Goal: Information Seeking & Learning: Learn about a topic

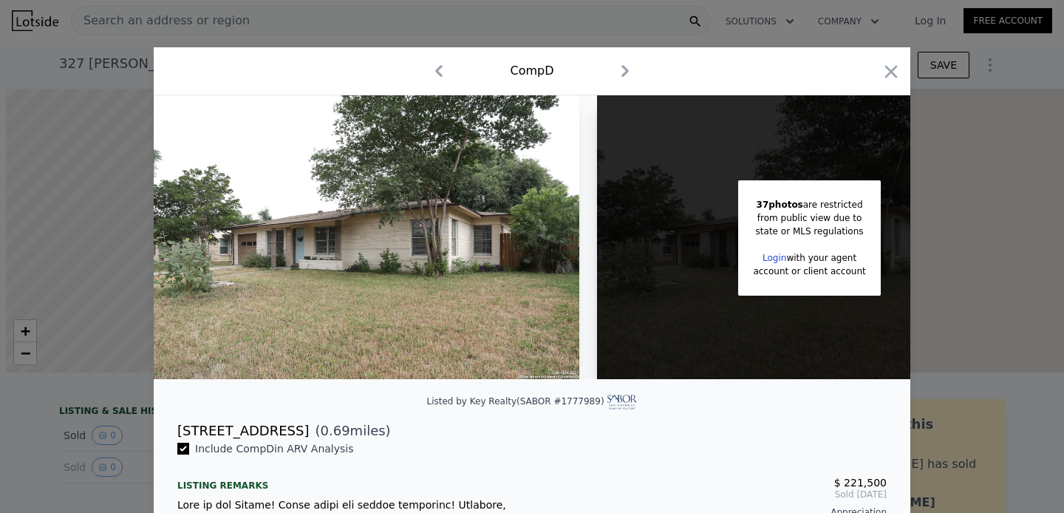
click at [893, 70] on icon "button" at bounding box center [891, 71] width 13 height 13
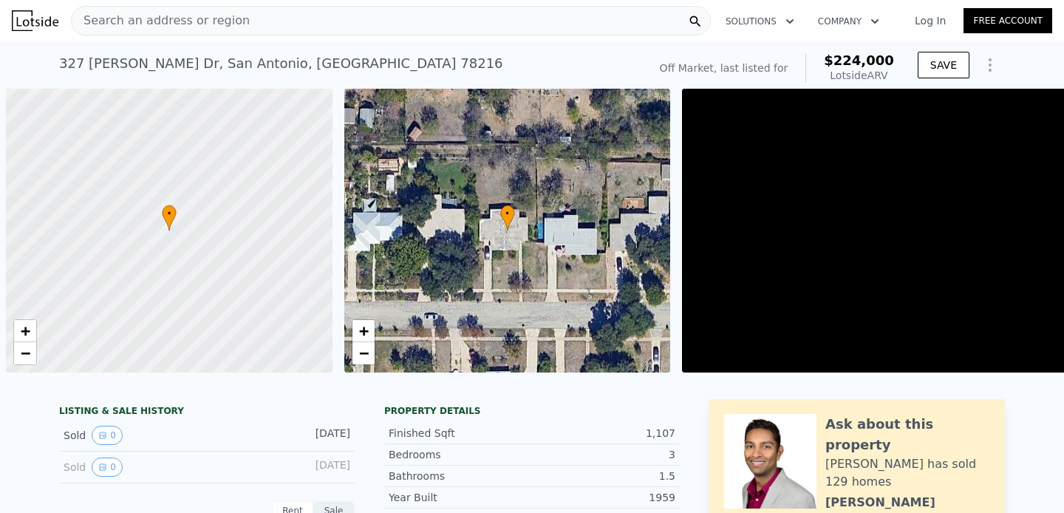
click at [302, 26] on div "Search an address or region" at bounding box center [391, 21] width 640 height 30
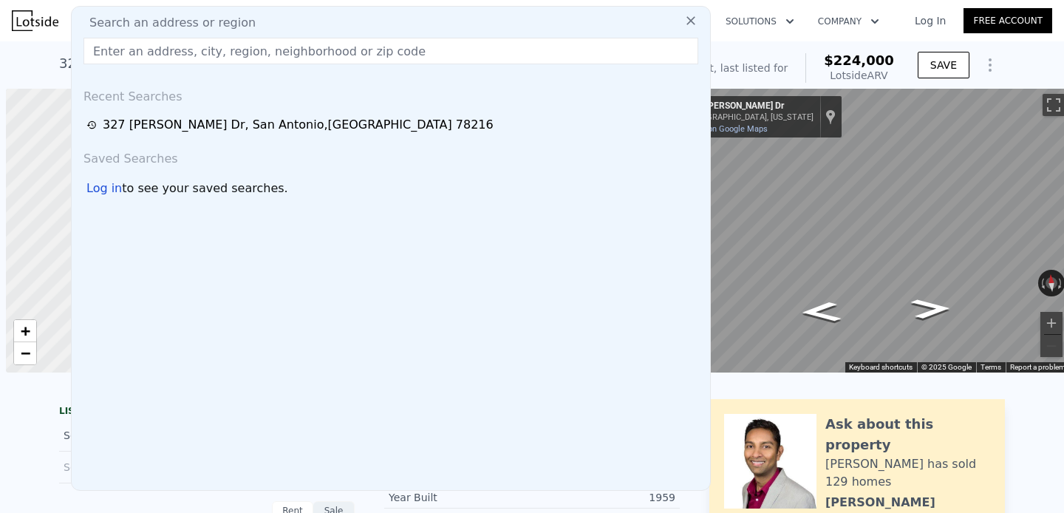
scroll to position [0, 6]
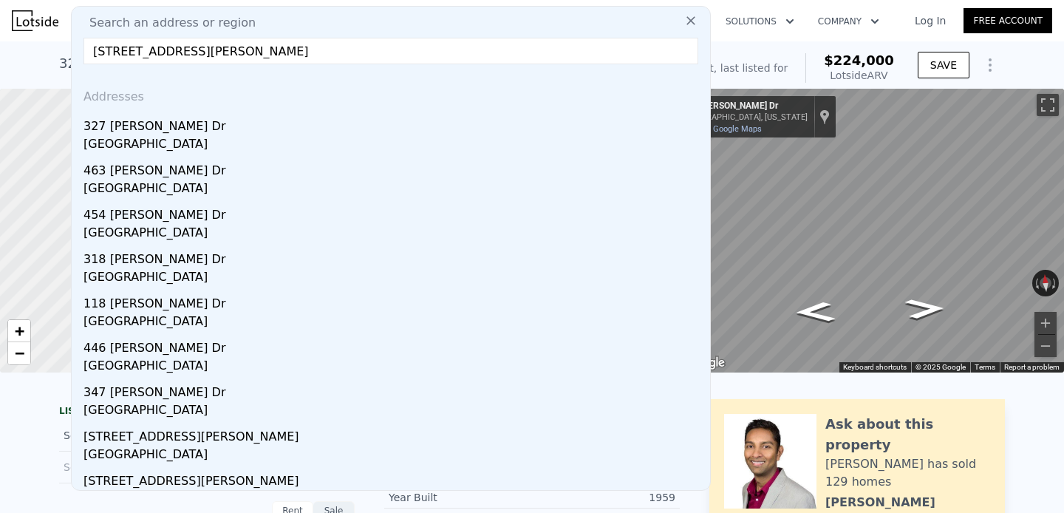
type input "[STREET_ADDRESS][PERSON_NAME]"
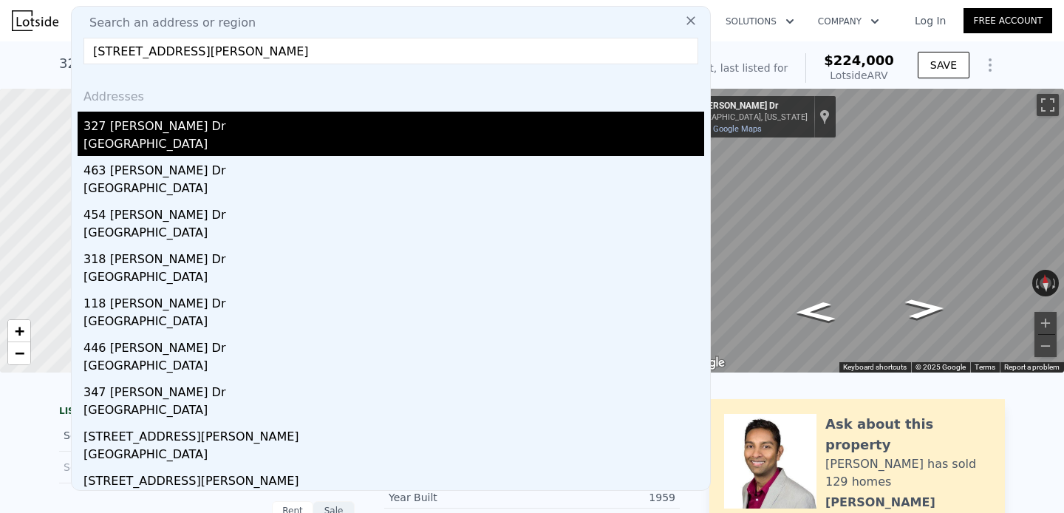
click at [173, 154] on div "[GEOGRAPHIC_DATA]" at bounding box center [394, 145] width 621 height 21
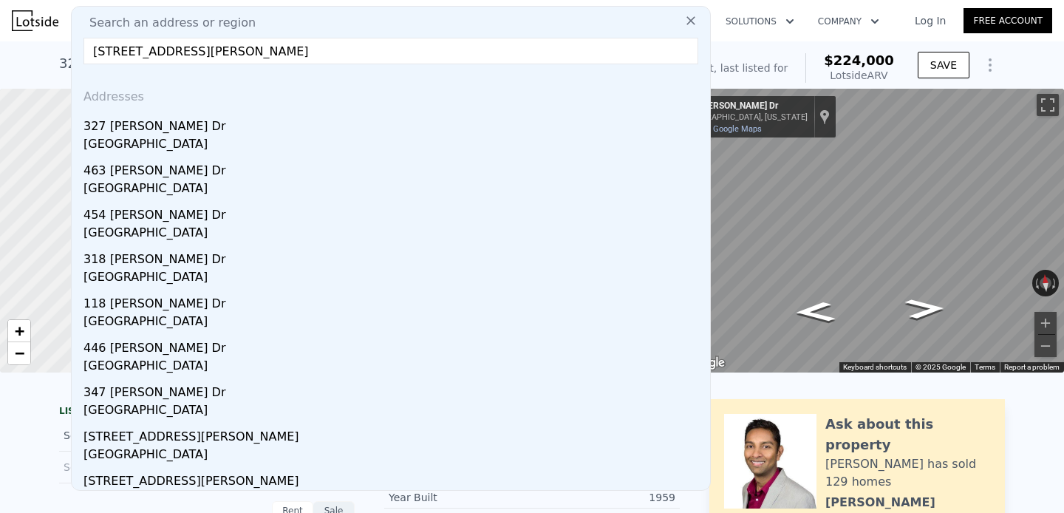
click at [226, 135] on div at bounding box center [163, 231] width 392 height 341
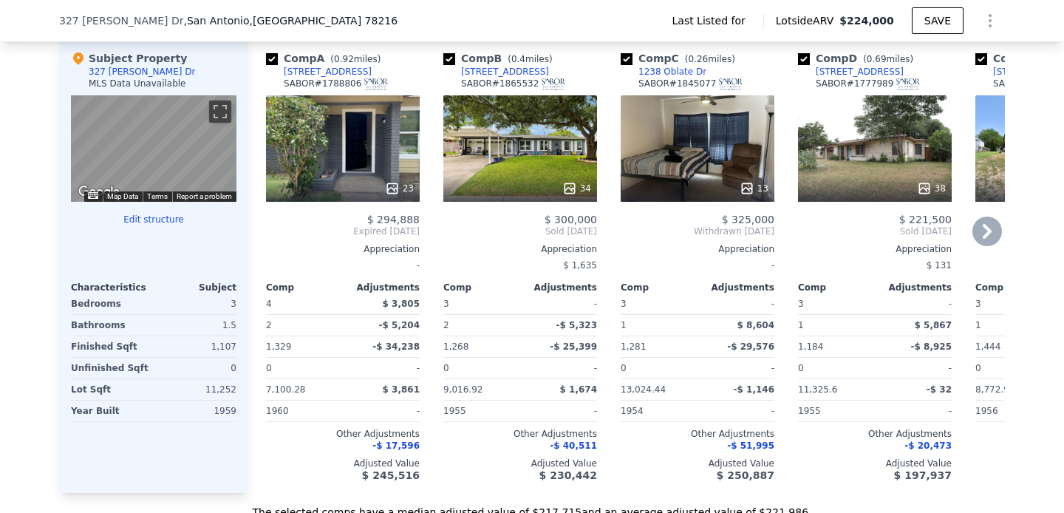
scroll to position [1245, 0]
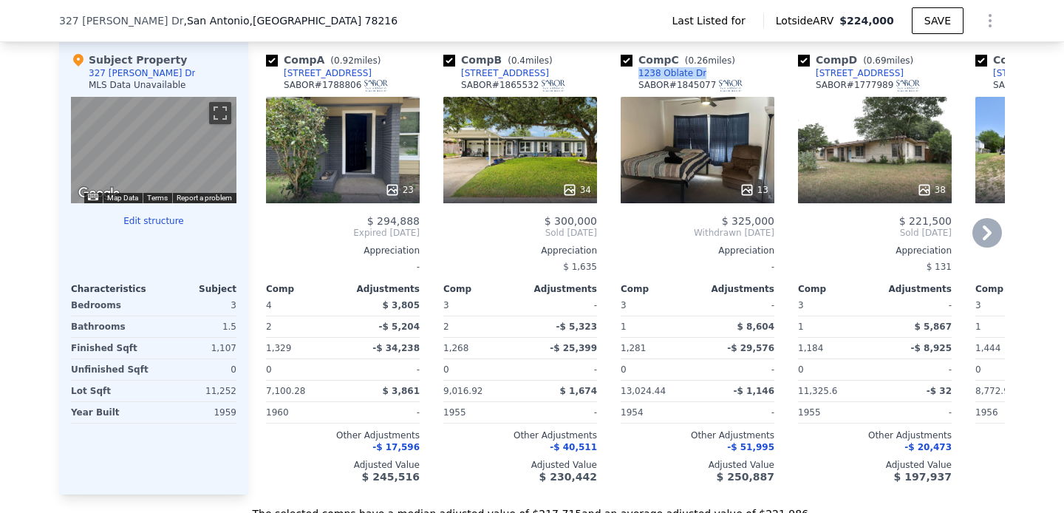
drag, startPoint x: 702, startPoint y: 71, endPoint x: 632, endPoint y: 69, distance: 70.2
click at [632, 69] on div "Comp C ( 0.26 miles) [STREET_ADDRESS][PERSON_NAME] # 1845077" at bounding box center [698, 74] width 154 height 44
copy div "1238 Oblate Dr"
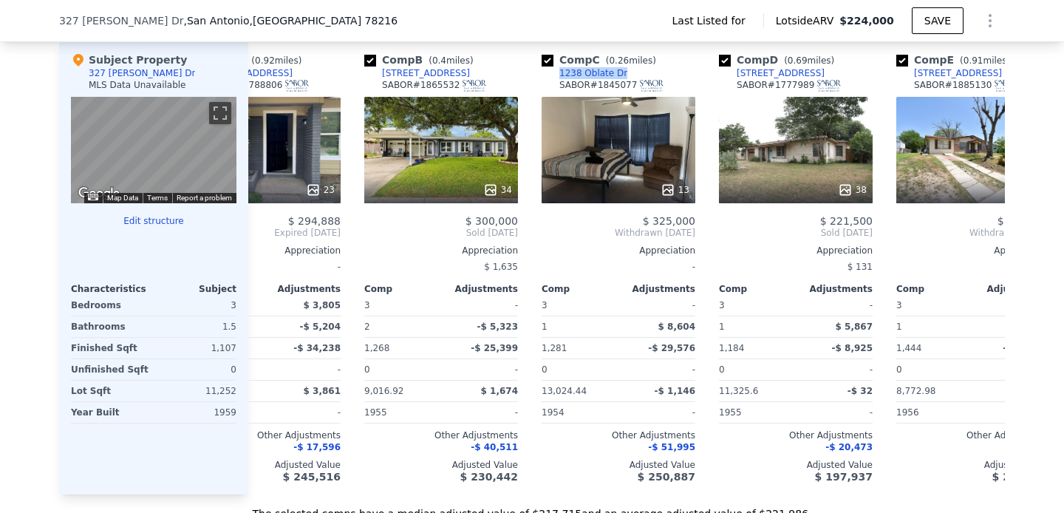
scroll to position [0, 84]
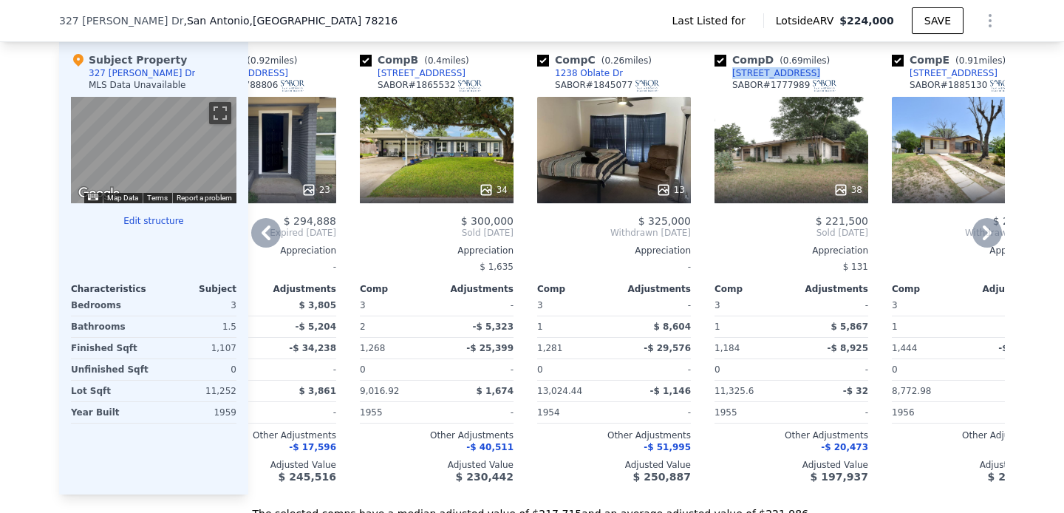
drag, startPoint x: 812, startPoint y: 73, endPoint x: 732, endPoint y: 74, distance: 79.1
click at [732, 74] on div "Comp D ( 0.69 miles) [STREET_ADDRESS]" at bounding box center [792, 74] width 154 height 44
copy div "[STREET_ADDRESS]"
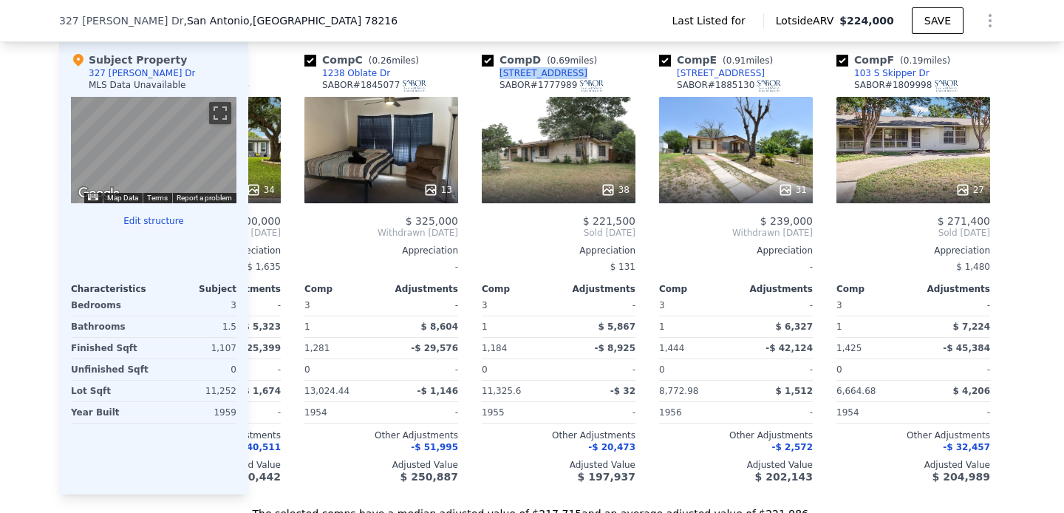
scroll to position [0, 503]
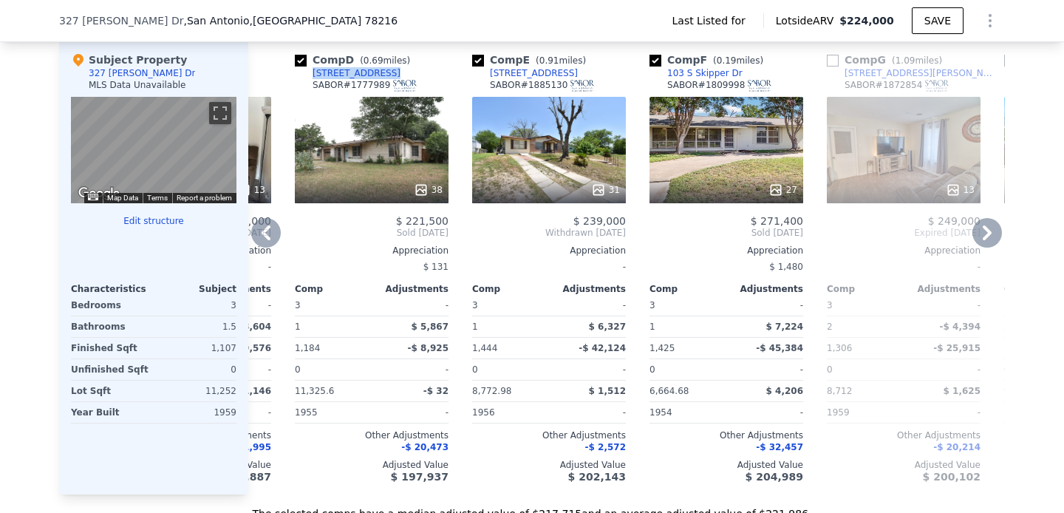
click at [475, 73] on div "Comp E ( 0.91 miles) [STREET_ADDRESS] 1885130" at bounding box center [549, 74] width 154 height 44
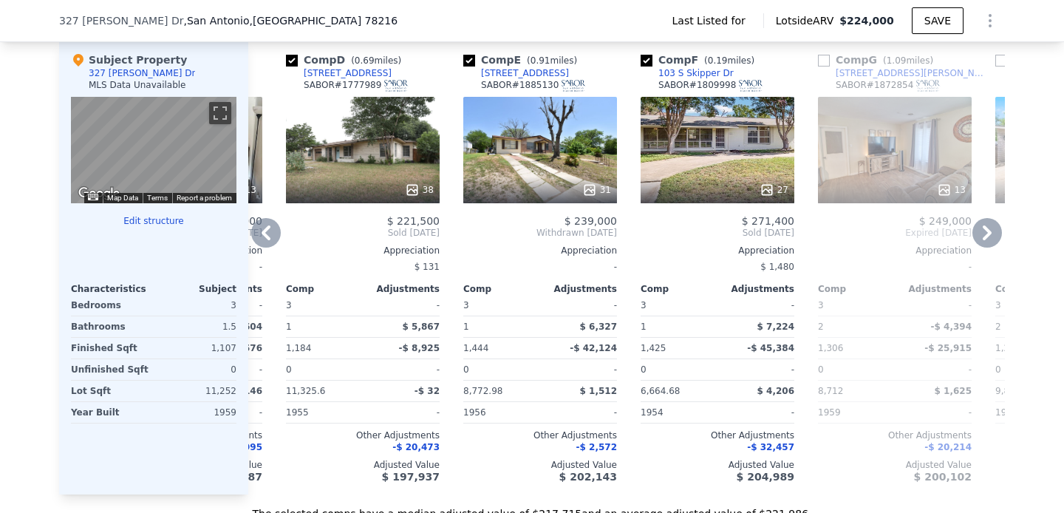
drag, startPoint x: 575, startPoint y: 74, endPoint x: 472, endPoint y: 78, distance: 103.6
click at [472, 78] on div "Comp E ( 0.91 miles) [STREET_ADDRESS] 1885130" at bounding box center [540, 74] width 154 height 44
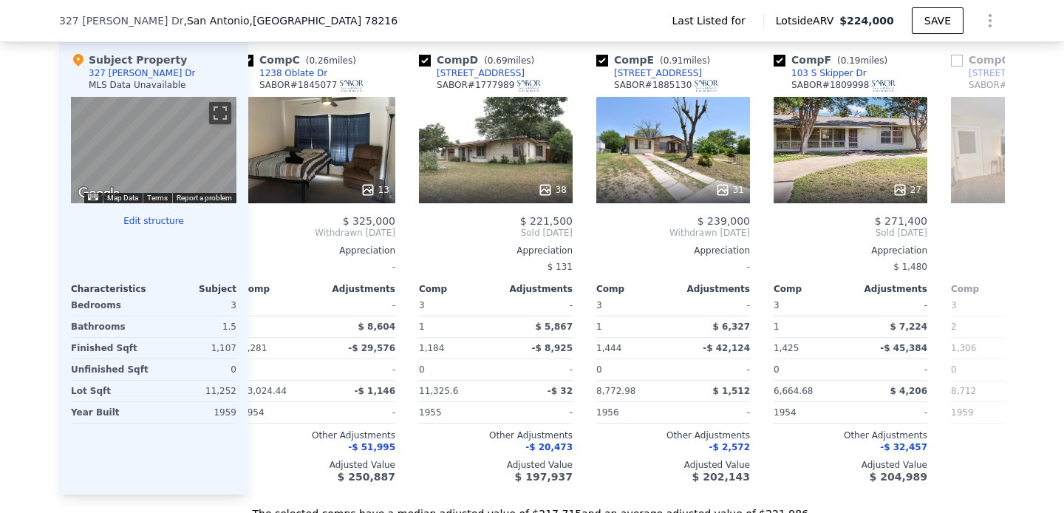
scroll to position [0, 405]
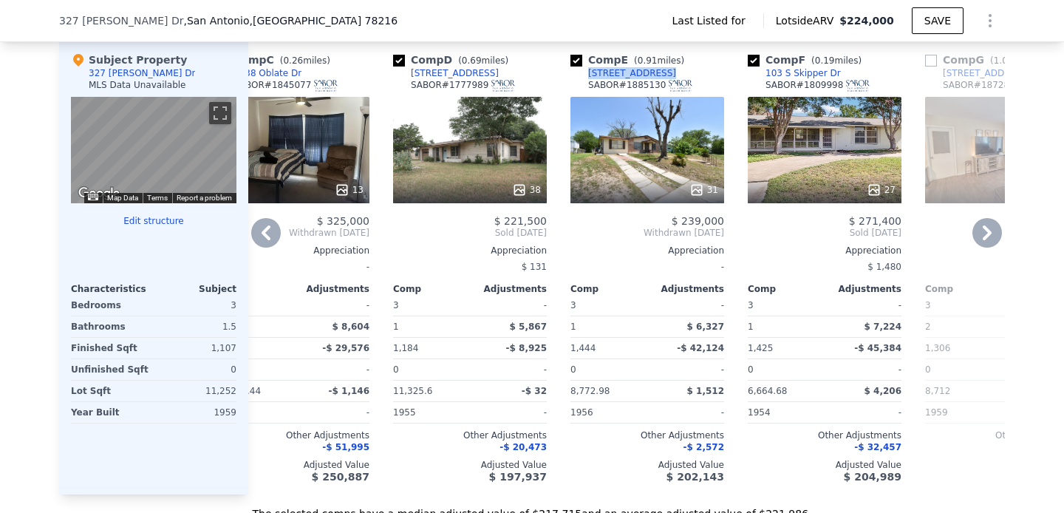
drag, startPoint x: 679, startPoint y: 75, endPoint x: 582, endPoint y: 75, distance: 97.6
click at [582, 75] on div "Comp E ( 0.91 miles) [STREET_ADDRESS] 1885130" at bounding box center [648, 74] width 154 height 44
copy div "[STREET_ADDRESS]"
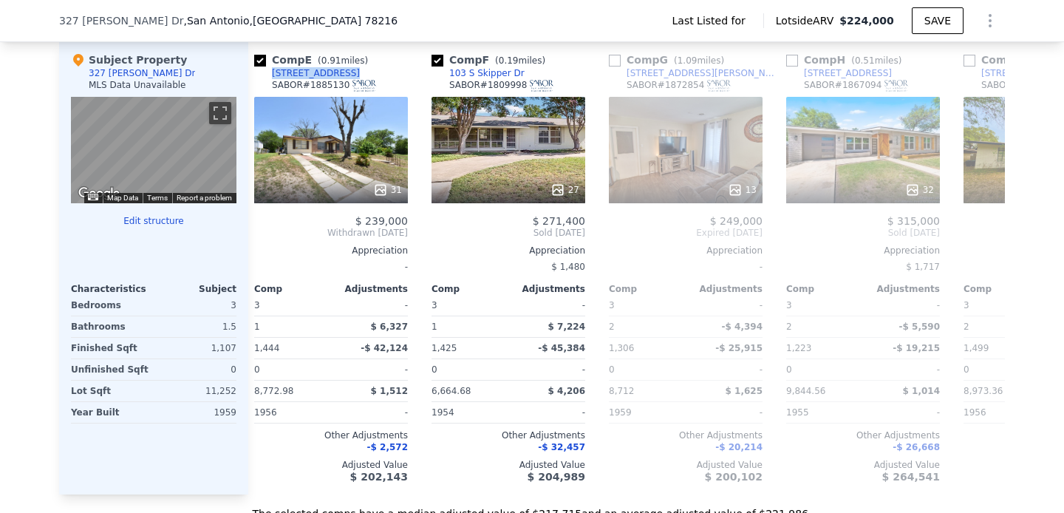
scroll to position [0, 798]
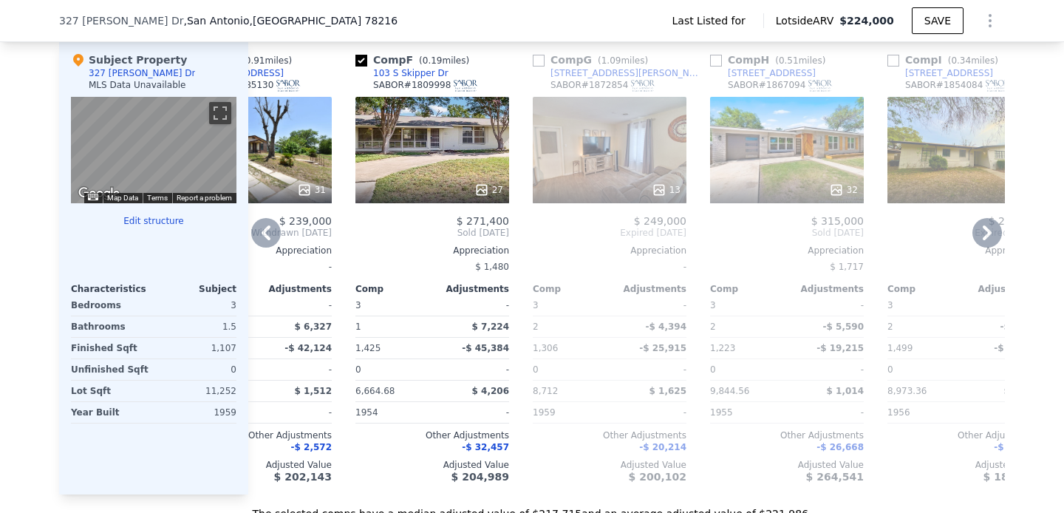
drag, startPoint x: 452, startPoint y: 72, endPoint x: 369, endPoint y: 67, distance: 83.0
click at [367, 67] on div "Comp F ( 0.19 miles) [STREET_ADDRESS][PERSON_NAME] # 1809998" at bounding box center [433, 74] width 154 height 44
drag, startPoint x: 446, startPoint y: 74, endPoint x: 373, endPoint y: 72, distance: 73.9
click at [372, 73] on div "Comp F ( 0.19 miles) [STREET_ADDRESS][PERSON_NAME] # 1809998" at bounding box center [433, 74] width 154 height 44
copy div "103 S Skipper Dr"
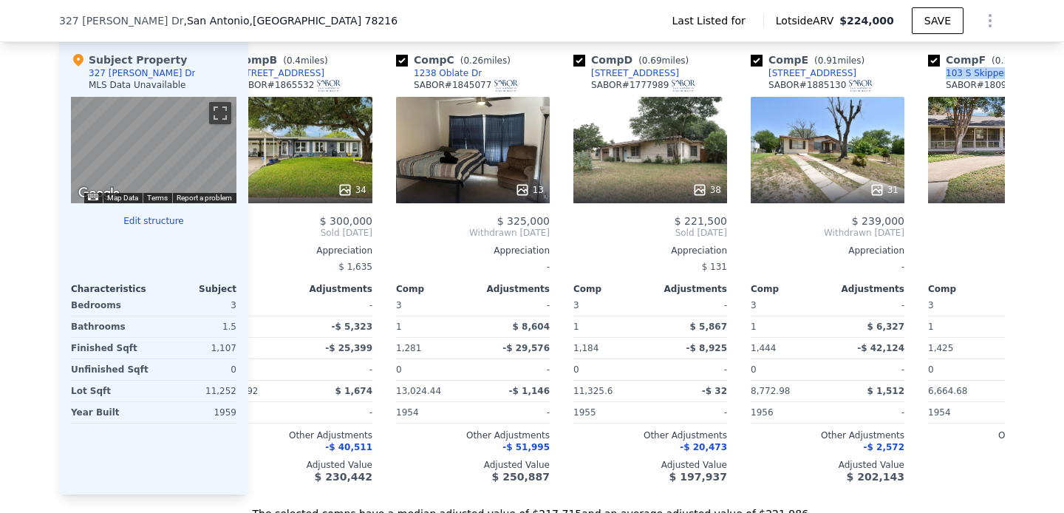
scroll to position [0, 225]
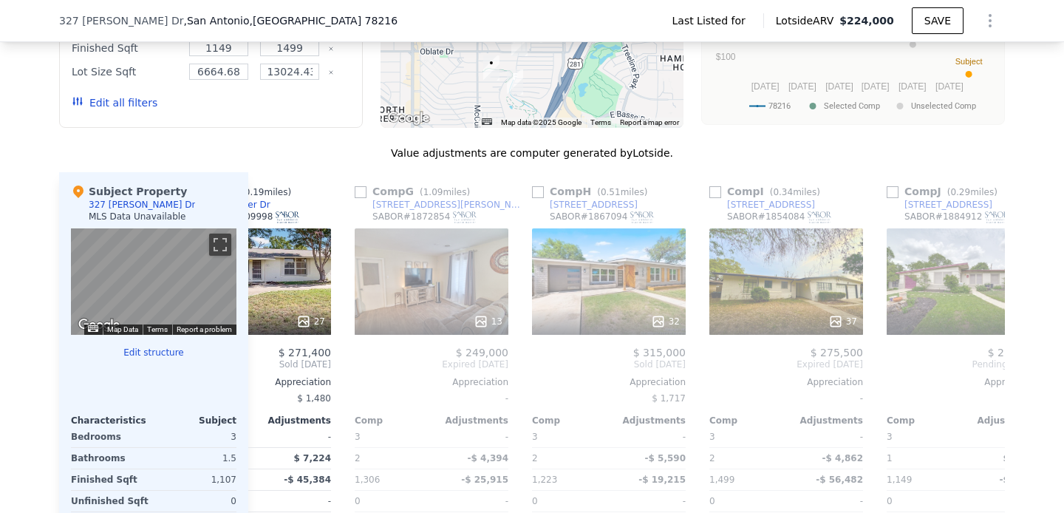
scroll to position [1112, 0]
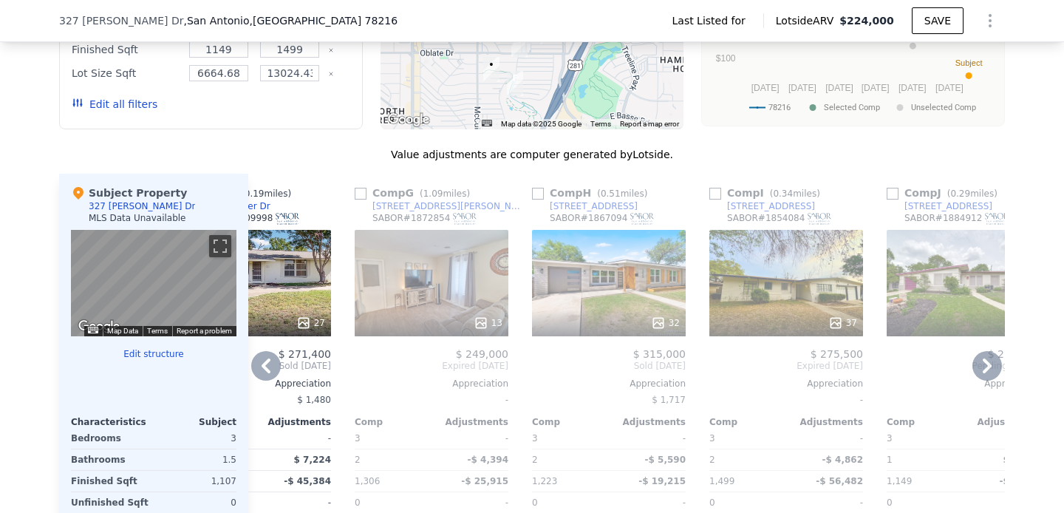
click at [612, 299] on div "32" at bounding box center [609, 283] width 154 height 106
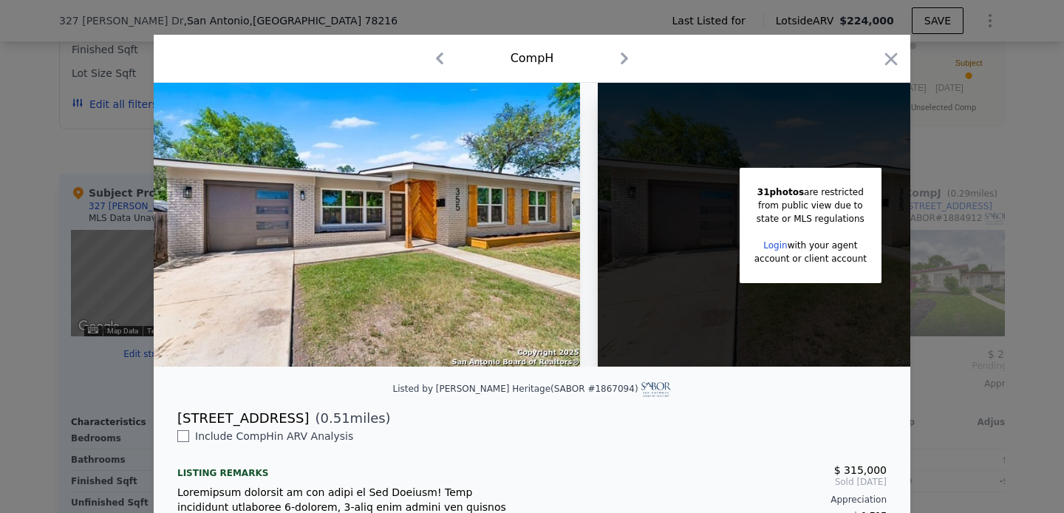
scroll to position [14, 0]
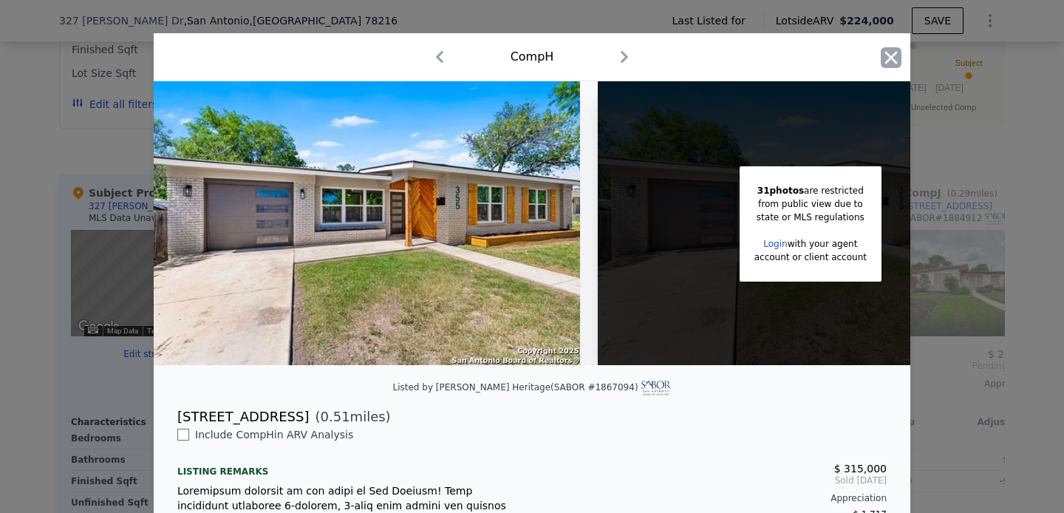
click at [896, 58] on icon "button" at bounding box center [891, 57] width 21 height 21
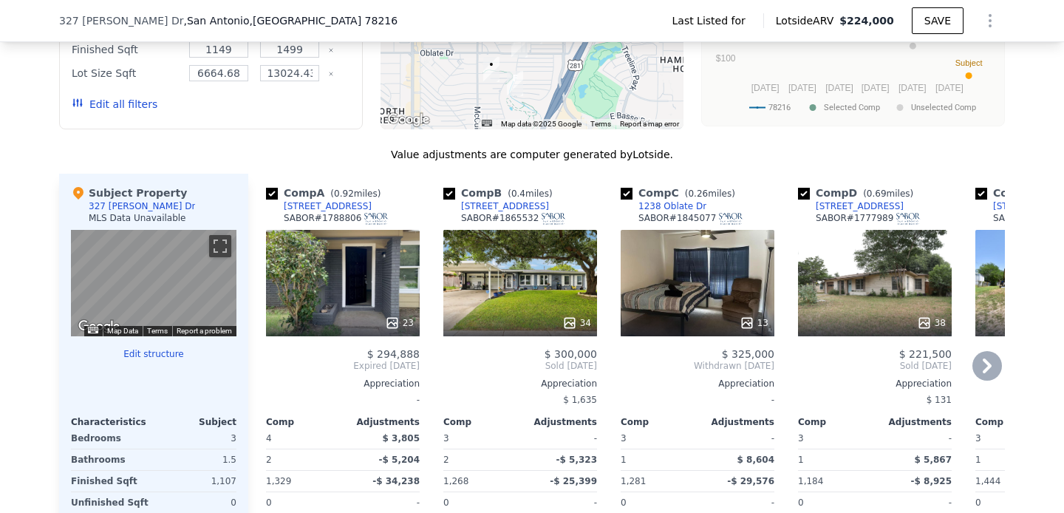
click at [310, 288] on div "23" at bounding box center [343, 283] width 154 height 106
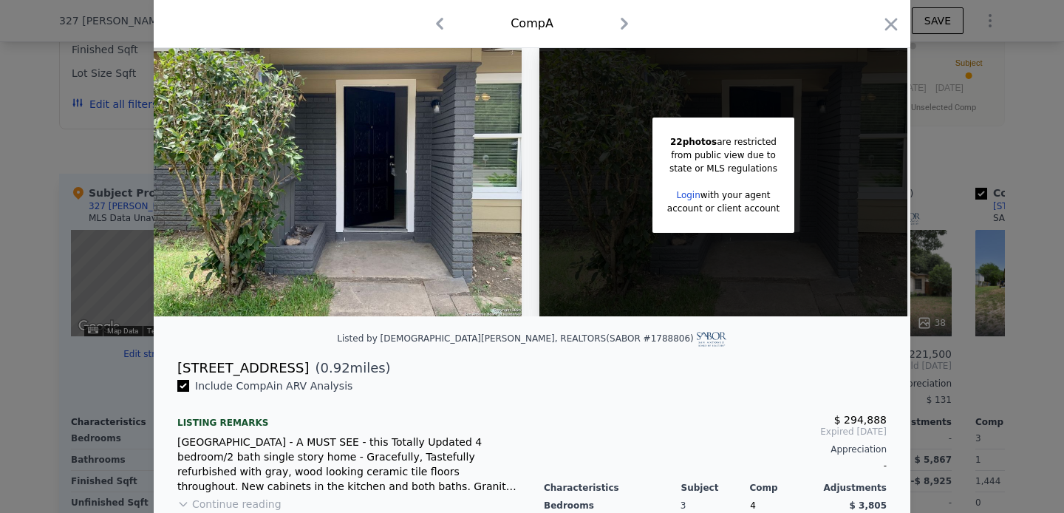
scroll to position [62, 0]
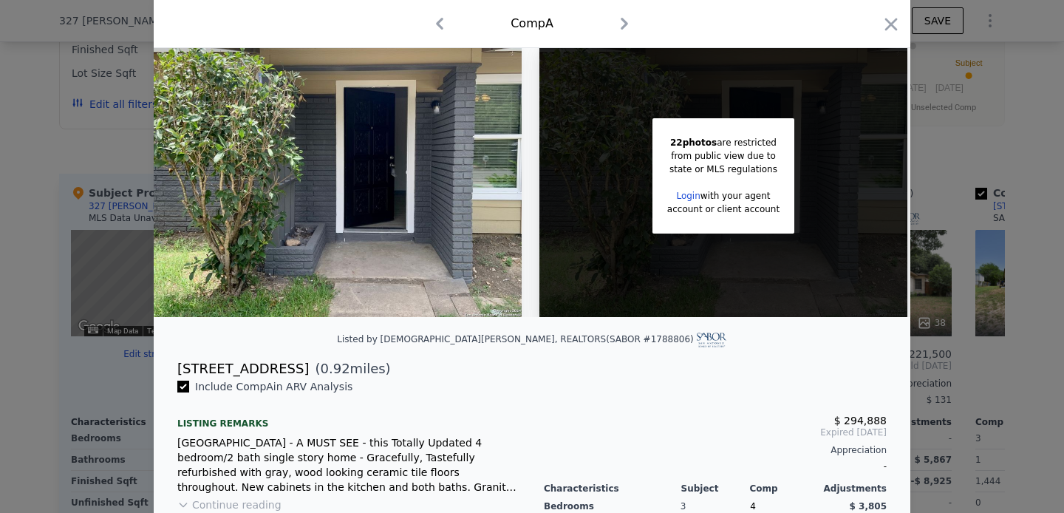
click at [257, 368] on div "[STREET_ADDRESS]" at bounding box center [243, 368] width 132 height 21
copy div "[STREET_ADDRESS]"
click at [886, 37] on div at bounding box center [891, 27] width 21 height 26
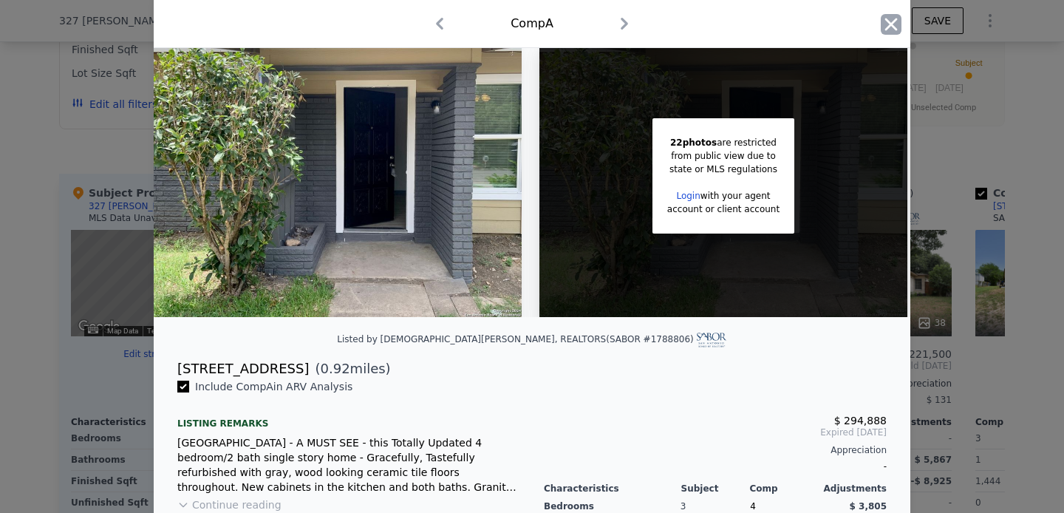
click at [889, 19] on icon "button" at bounding box center [891, 24] width 21 height 21
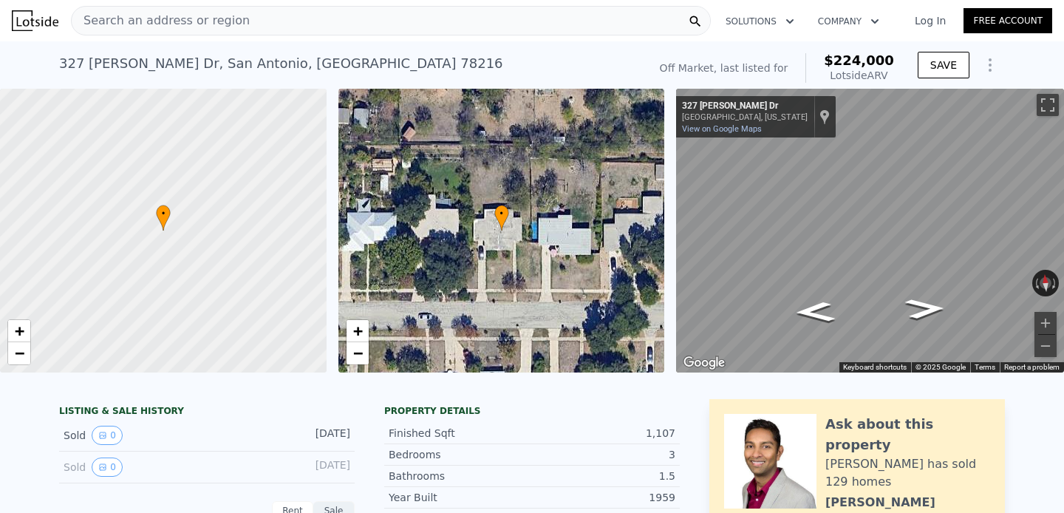
click at [225, 53] on div "327 Sharon Dr , San Antonio , TX 78216" at bounding box center [281, 63] width 444 height 21
click at [216, 69] on div "327 Sharon Dr , San Antonio , TX 78216" at bounding box center [281, 63] width 444 height 21
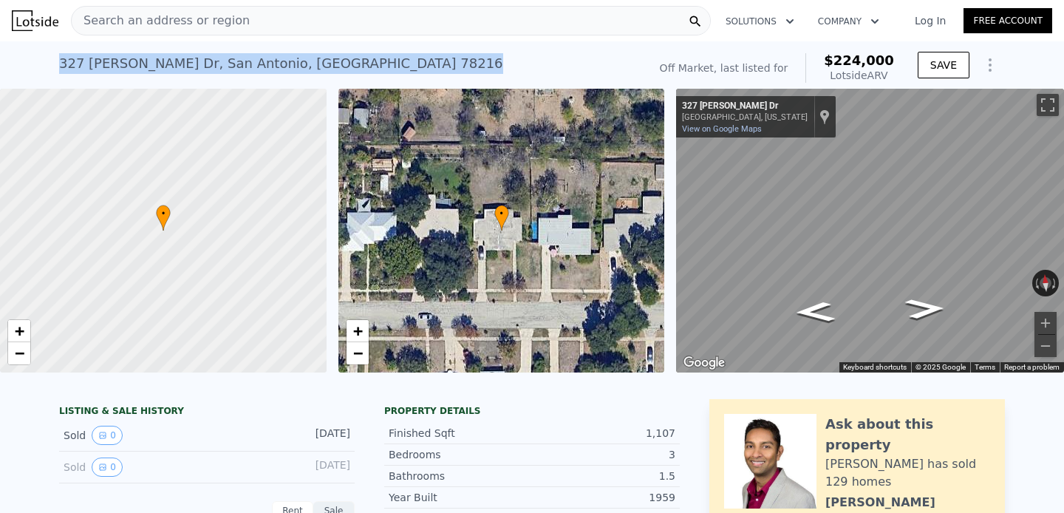
click at [216, 69] on div "327 Sharon Dr , San Antonio , TX 78216" at bounding box center [281, 63] width 444 height 21
copy div "327 Sharon Dr , San Antonio , TX 78216 No sales on record (~ARV $224k )"
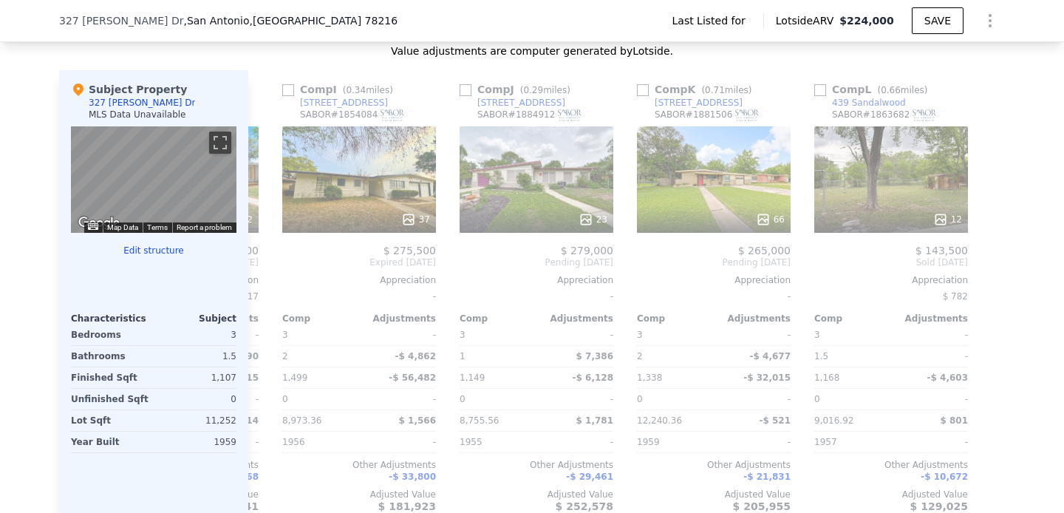
scroll to position [0, 1382]
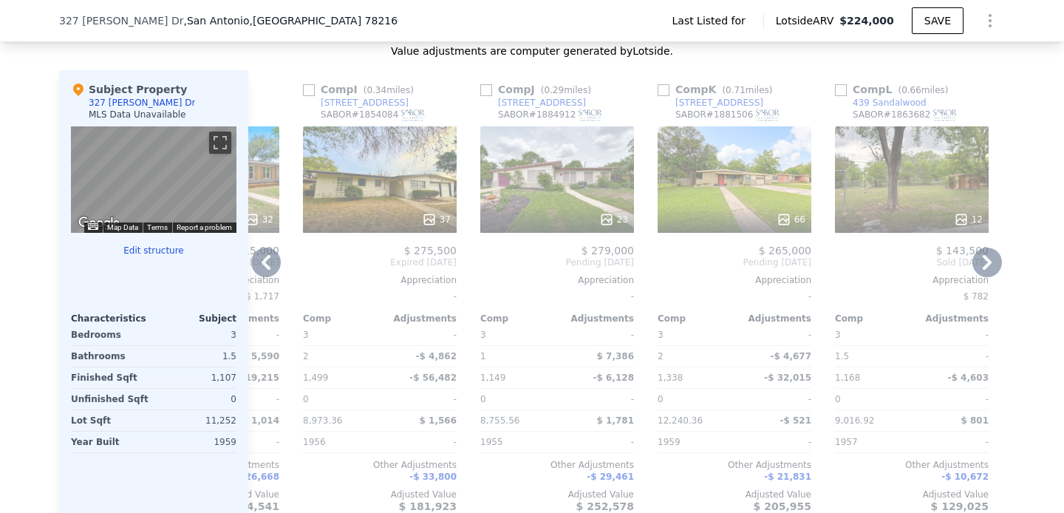
click at [528, 191] on div "23" at bounding box center [557, 179] width 154 height 106
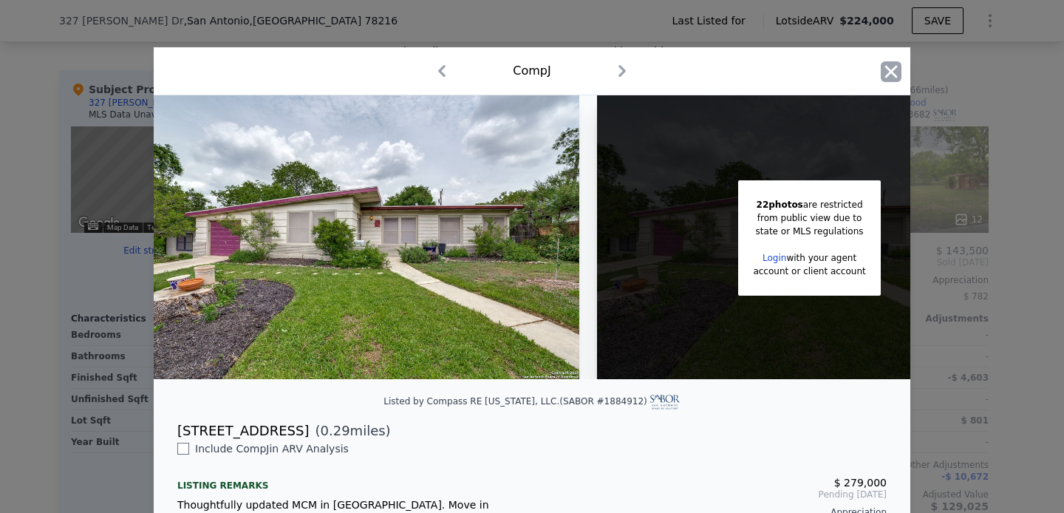
click at [885, 64] on icon "button" at bounding box center [891, 71] width 21 height 21
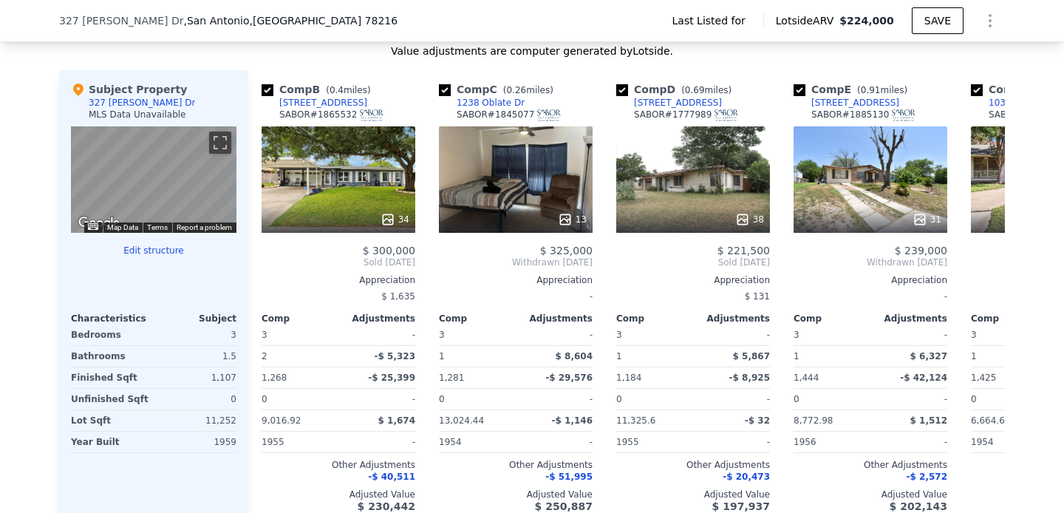
scroll to position [0, 323]
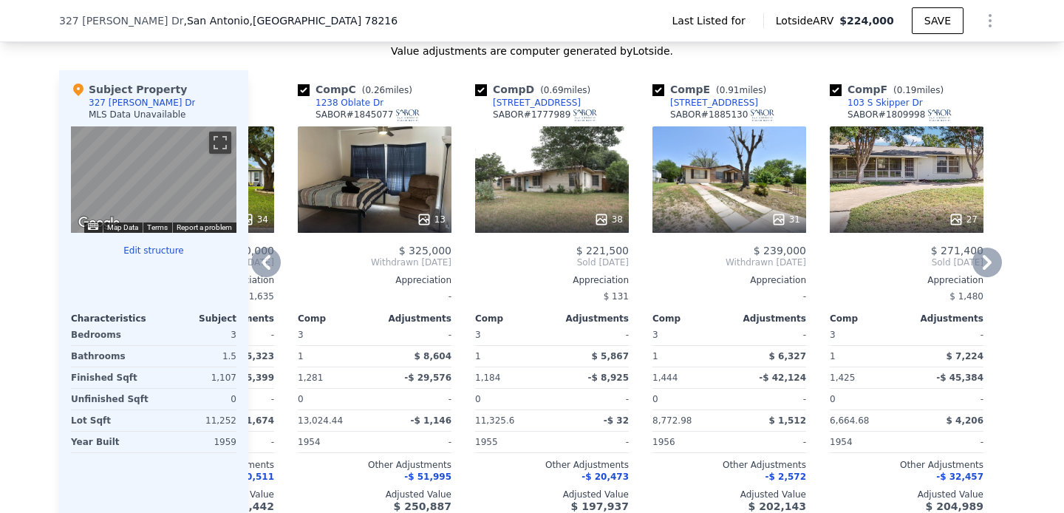
click at [717, 158] on div "31" at bounding box center [730, 179] width 154 height 106
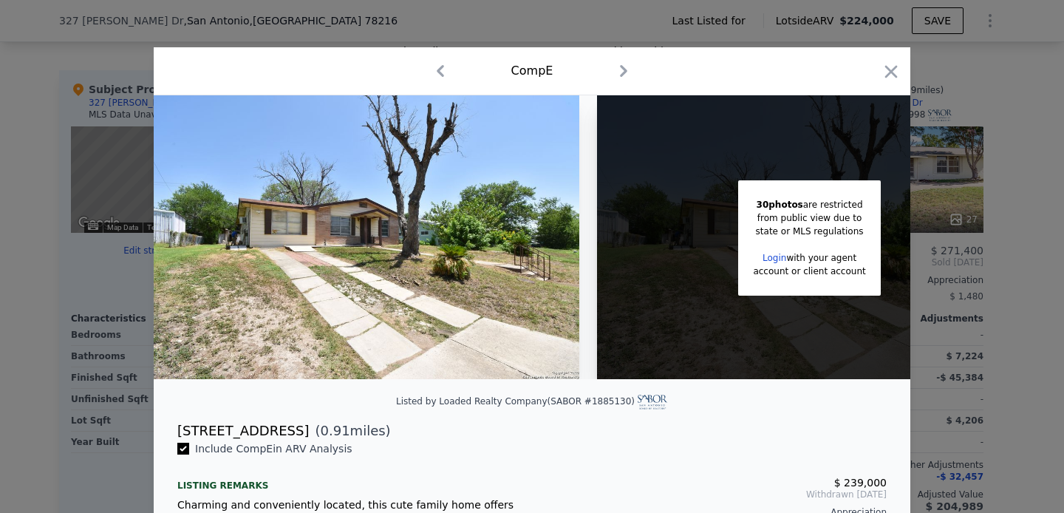
click at [284, 432] on div "[STREET_ADDRESS]" at bounding box center [243, 431] width 132 height 21
copy div "[STREET_ADDRESS]"
click at [900, 67] on icon "button" at bounding box center [891, 71] width 21 height 21
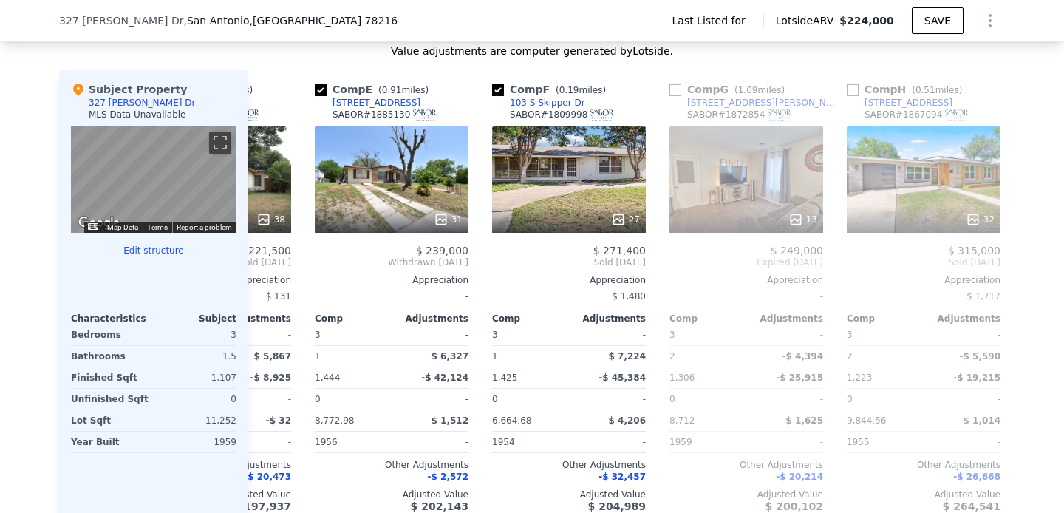
scroll to position [0, 706]
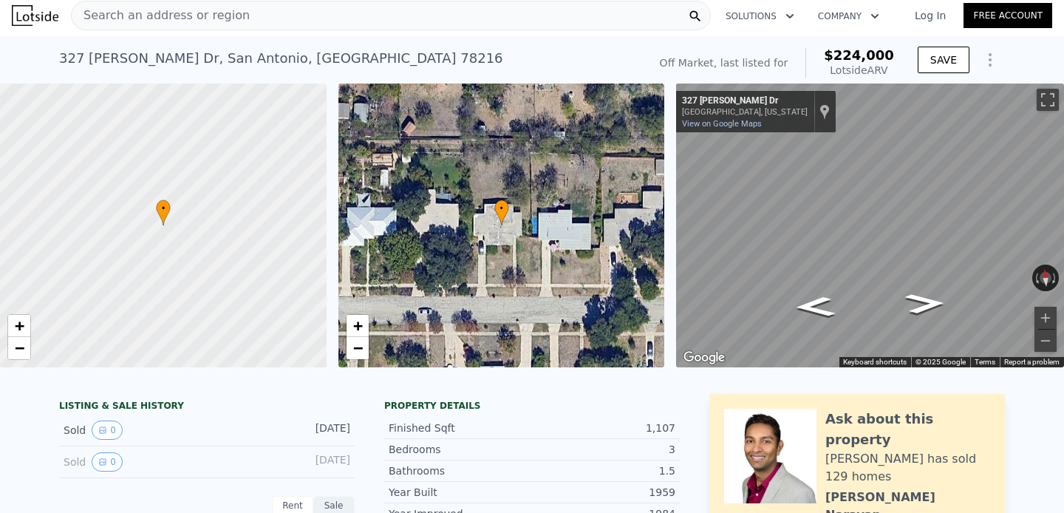
click at [324, 13] on div "Search an address or region" at bounding box center [391, 16] width 640 height 30
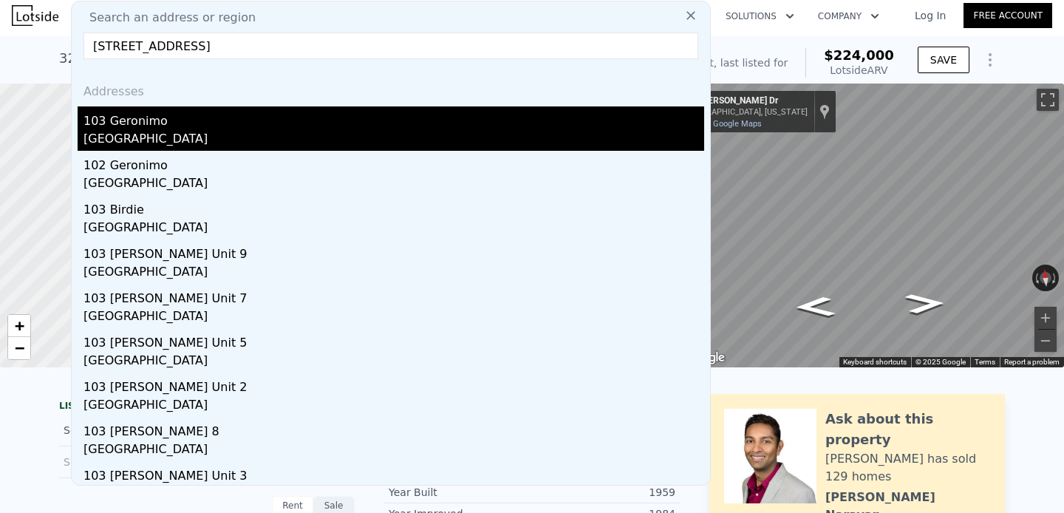
type input "103 Geronimo, Horseshoe Bay, TX 78657"
click at [255, 134] on div "Horseshoe Bay, TX 78657" at bounding box center [394, 140] width 621 height 21
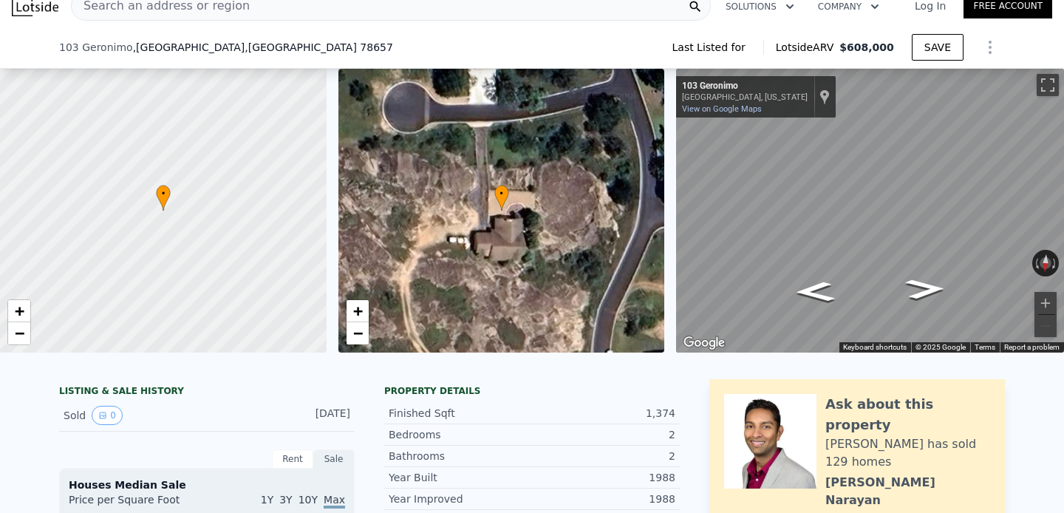
scroll to position [85, 0]
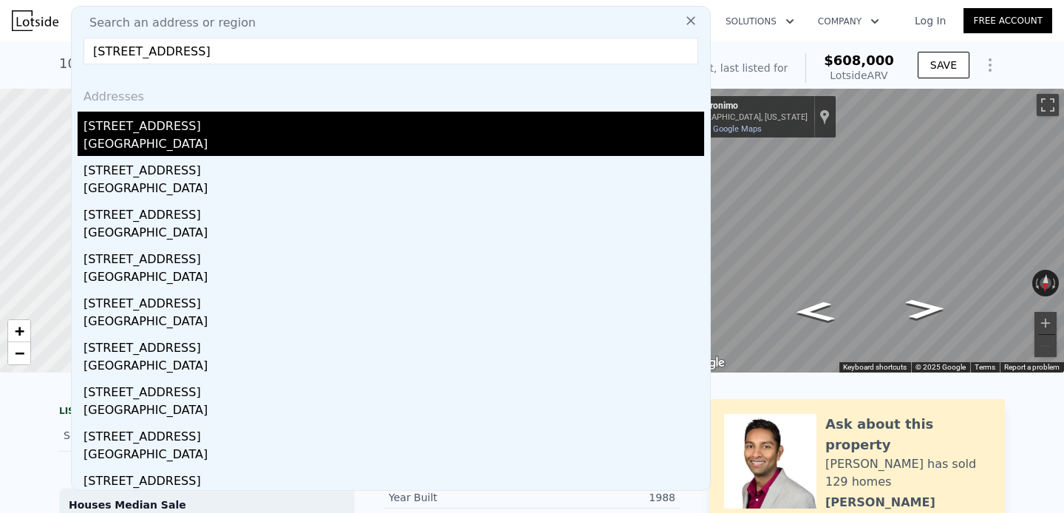
type input "2411 S Zarzamora St, San Antonio, TX 78207"
click at [224, 129] on div "2411 S Zarzamora St" at bounding box center [394, 124] width 621 height 24
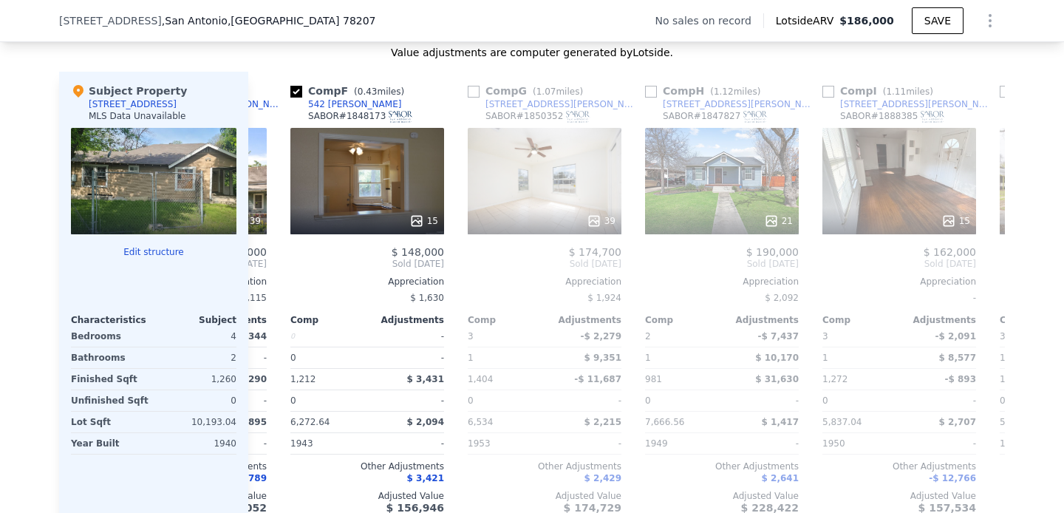
scroll to position [0, 917]
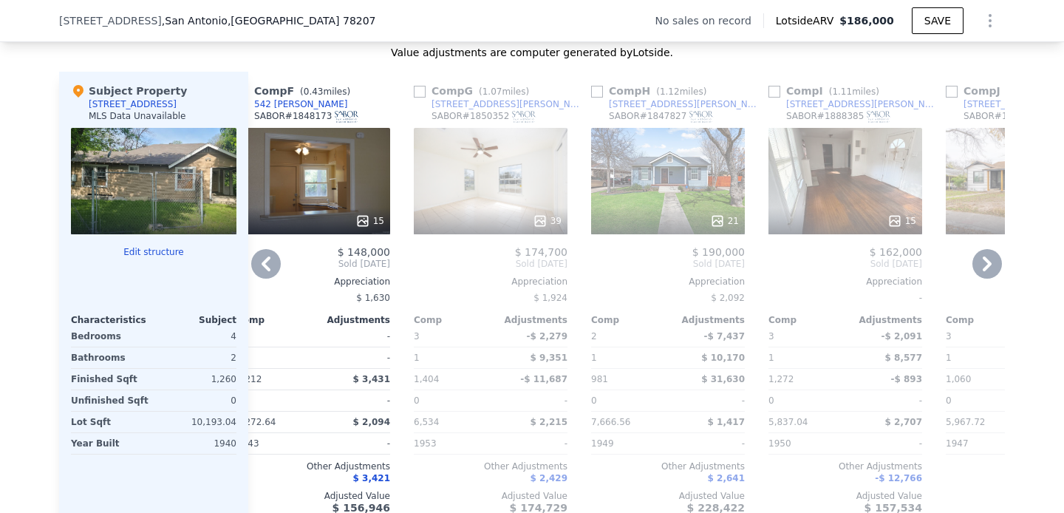
click at [681, 201] on div "21" at bounding box center [668, 181] width 154 height 106
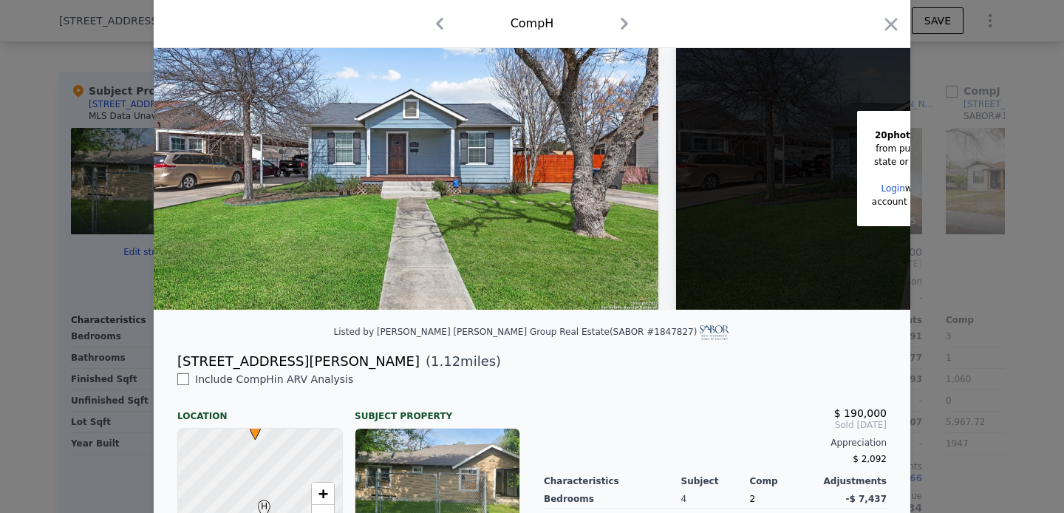
scroll to position [73, 0]
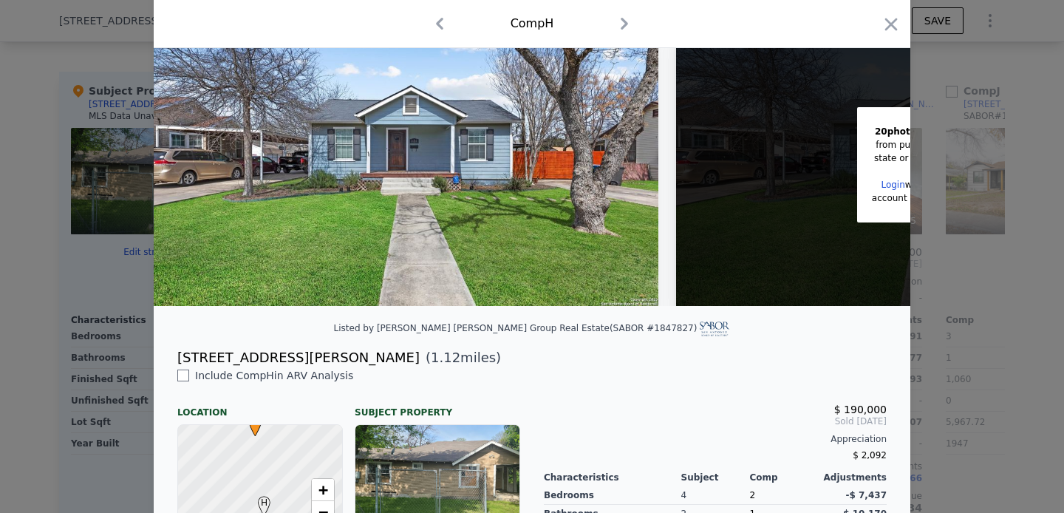
click at [253, 357] on div "131 Ellana Claire St" at bounding box center [298, 357] width 242 height 21
copy div "131 Ellana Claire St"
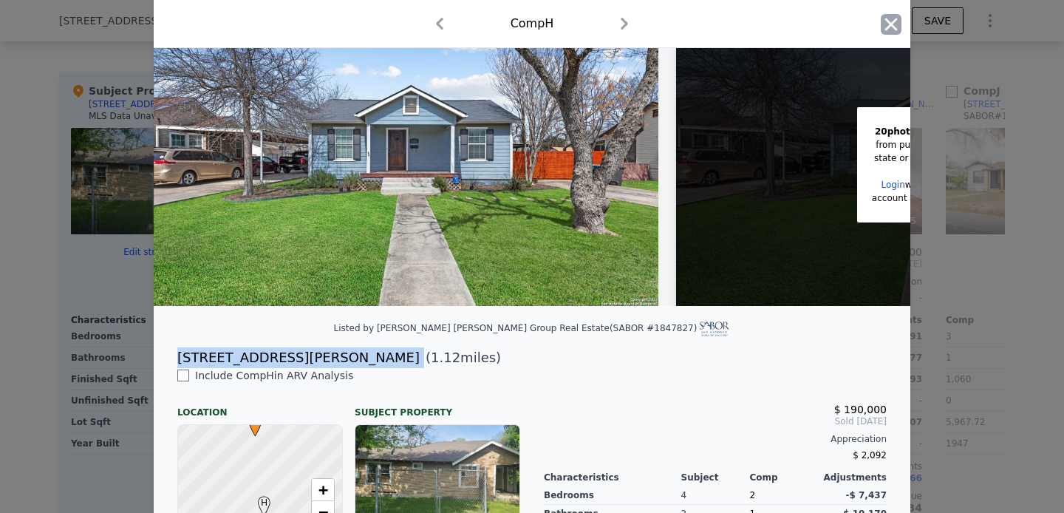
click at [894, 21] on icon "button" at bounding box center [891, 24] width 13 height 13
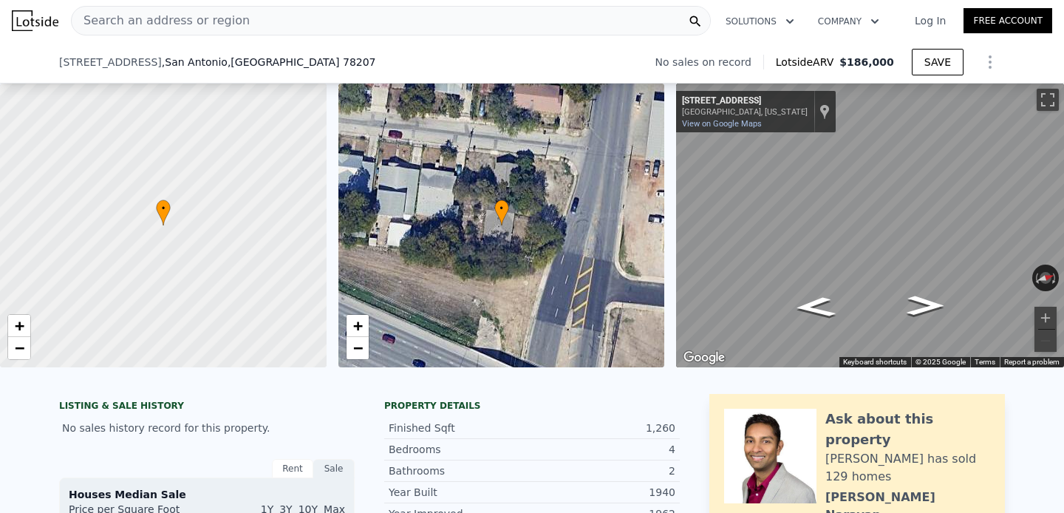
scroll to position [83, 0]
